Goal: Information Seeking & Learning: Learn about a topic

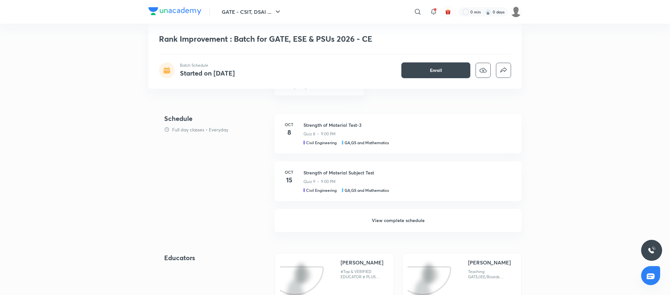
scroll to position [219, 0]
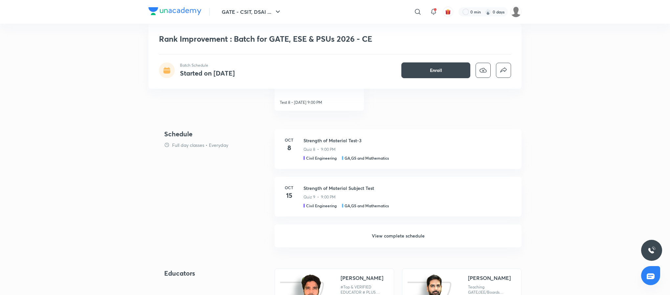
click at [402, 238] on h6 "View complete schedule" at bounding box center [398, 235] width 247 height 23
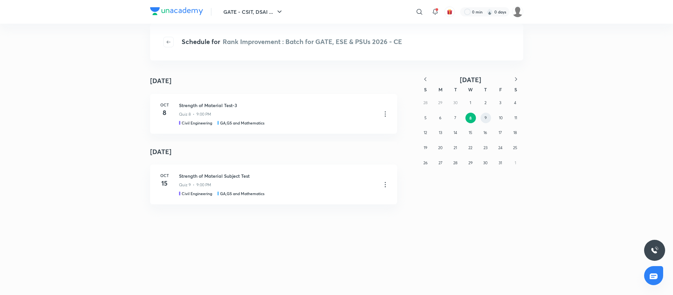
click at [489, 119] on button "9" at bounding box center [485, 118] width 11 height 11
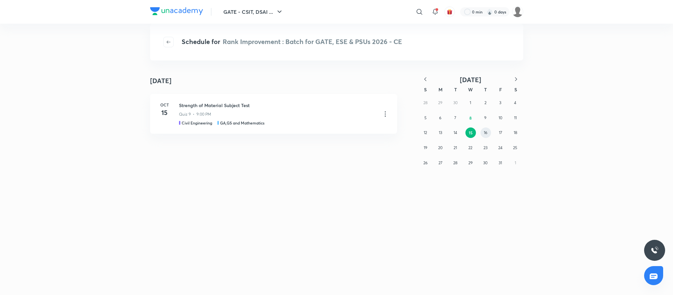
click at [486, 134] on abbr "16" at bounding box center [486, 132] width 4 height 5
